Goal: Book appointment/travel/reservation

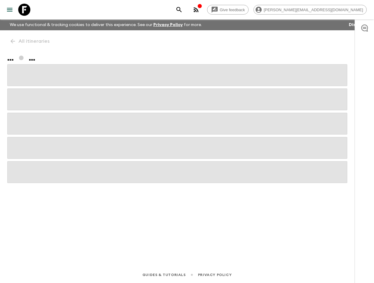
click at [302, 10] on div "Give feedback [PERSON_NAME][EMAIL_ADDRESS][DOMAIN_NAME]" at bounding box center [269, 10] width 193 height 12
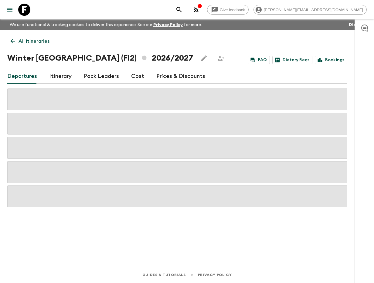
click at [183, 10] on icon "search adventures" at bounding box center [178, 9] width 7 height 7
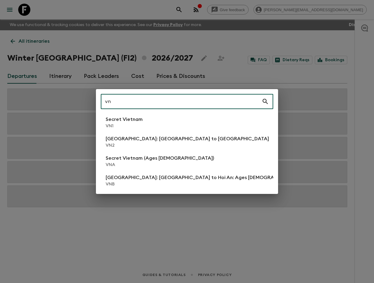
type input "vn1"
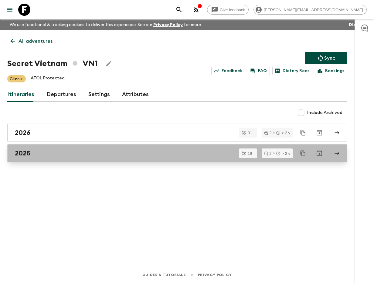
click at [95, 154] on div "2025" at bounding box center [171, 153] width 313 height 8
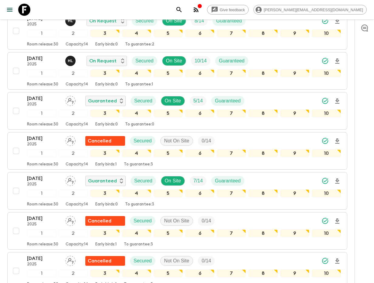
scroll to position [328, 0]
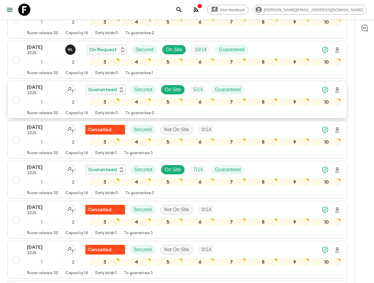
click at [50, 91] on p "2025" at bounding box center [43, 93] width 33 height 5
